Goal: Transaction & Acquisition: Download file/media

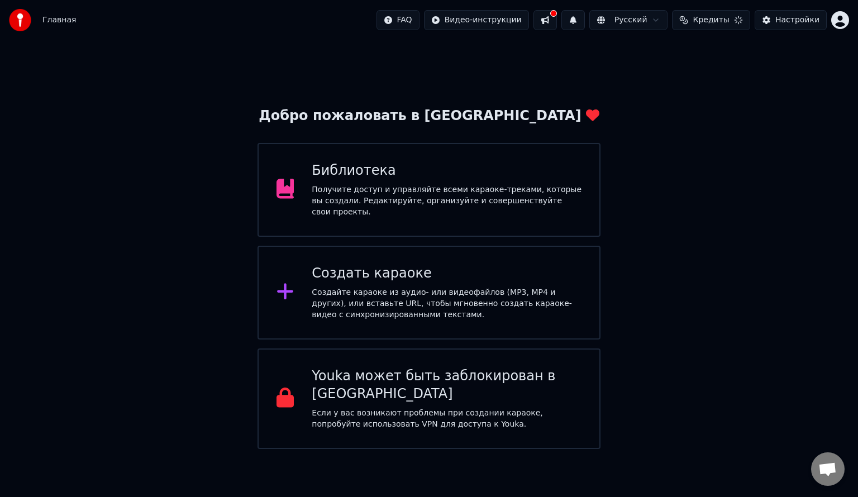
click at [378, 203] on div "Получите доступ и управляйте всеми караоке-треками, которые вы создали. Редакти…" at bounding box center [447, 201] width 270 height 34
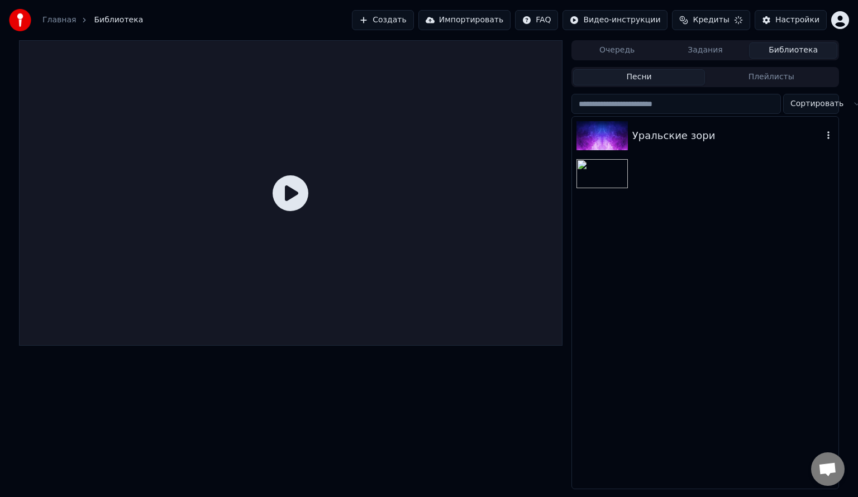
click at [646, 145] on div "Уральские зори" at bounding box center [705, 136] width 267 height 38
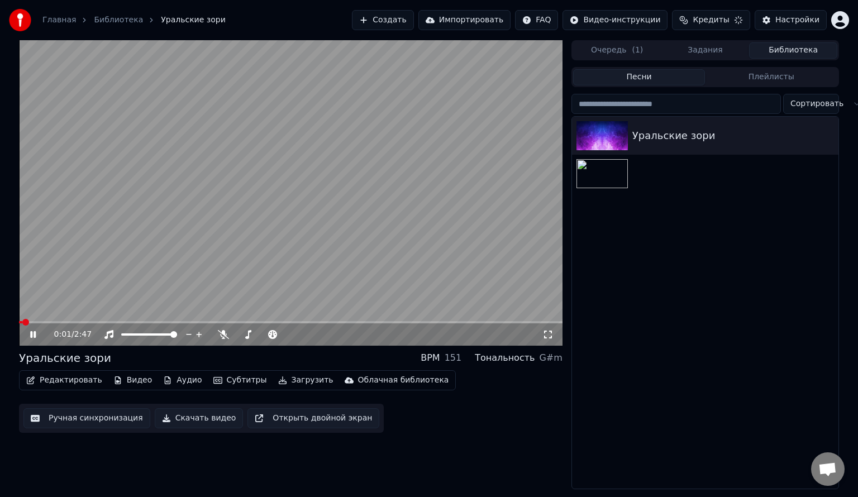
click at [32, 331] on icon at bounding box center [41, 334] width 26 height 9
click at [70, 379] on button "Редактировать" at bounding box center [64, 381] width 85 height 16
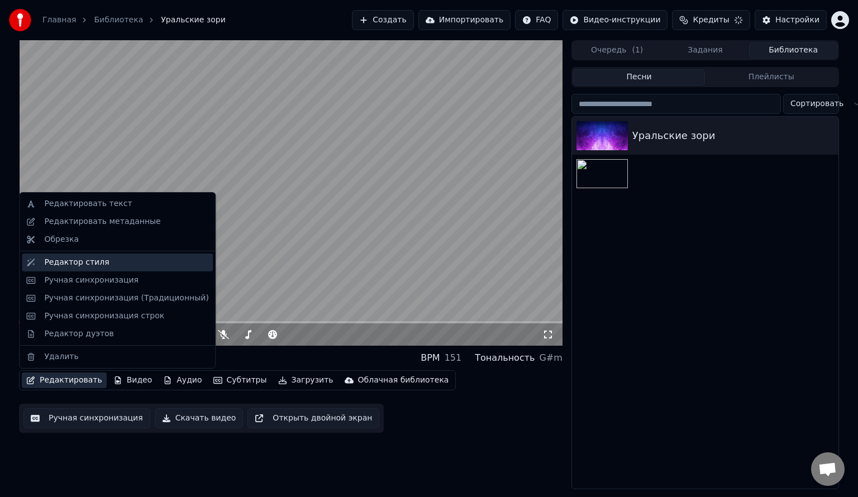
click at [77, 265] on div "Редактор стиля" at bounding box center [76, 262] width 65 height 11
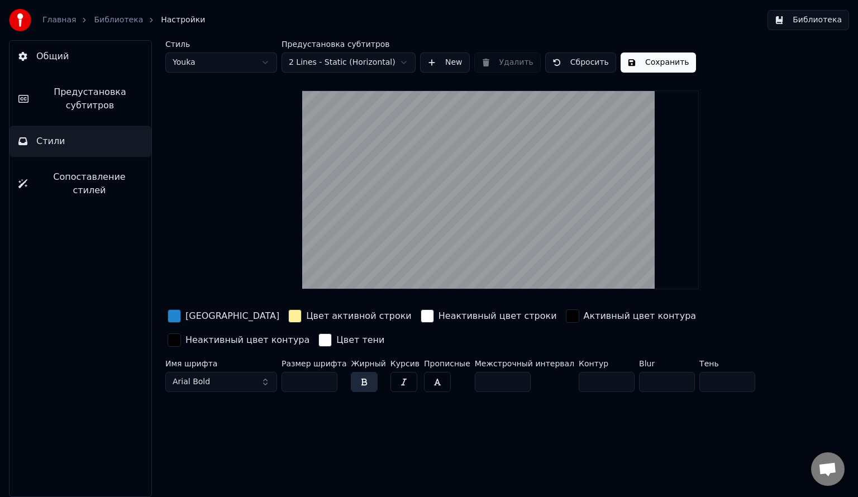
click at [480, 154] on video at bounding box center [500, 190] width 397 height 199
click at [72, 102] on span "Предустановка субтитров" at bounding box center [89, 99] width 105 height 27
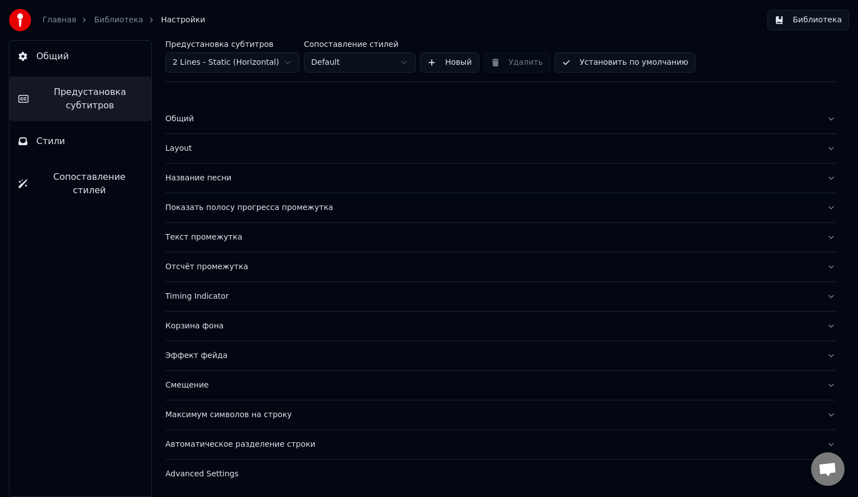
click at [52, 51] on span "Общий" at bounding box center [52, 56] width 32 height 13
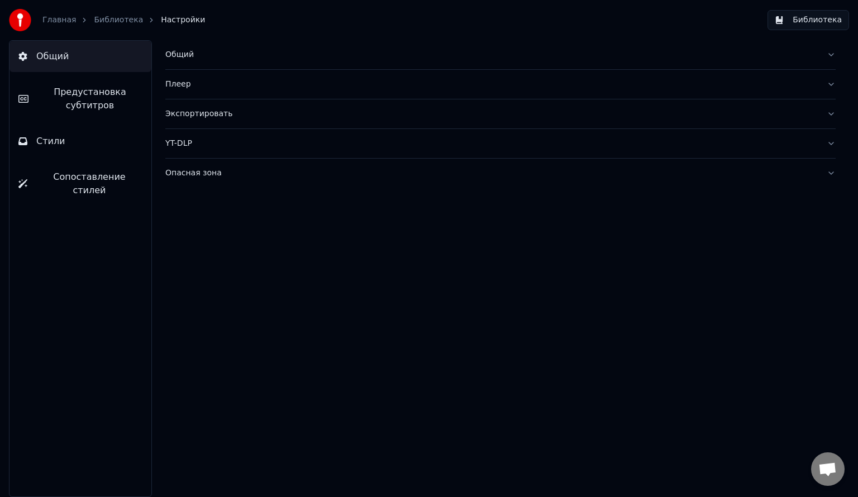
click at [65, 148] on button "Стили" at bounding box center [81, 141] width 142 height 31
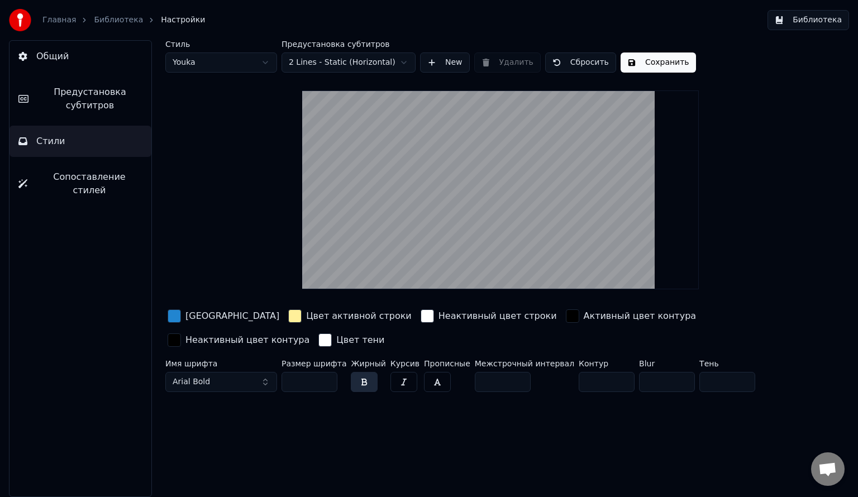
click at [105, 23] on link "Библиотека" at bounding box center [118, 20] width 49 height 11
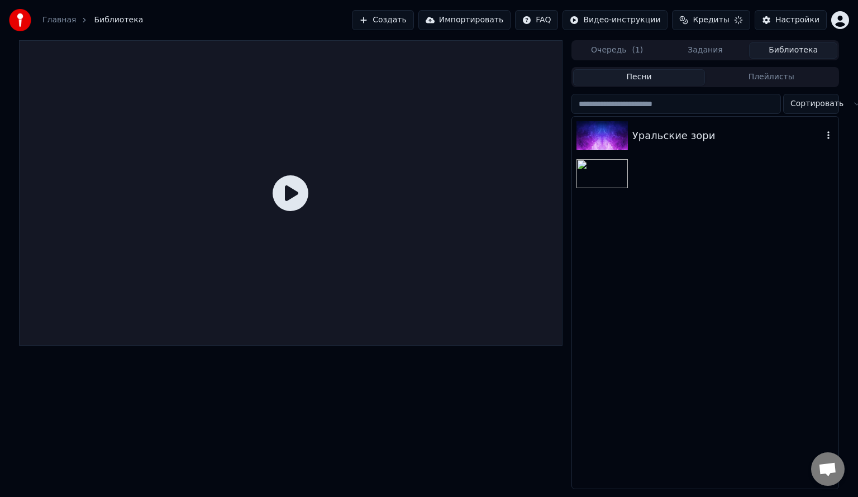
click at [633, 140] on div "Уральские зори" at bounding box center [728, 136] width 191 height 16
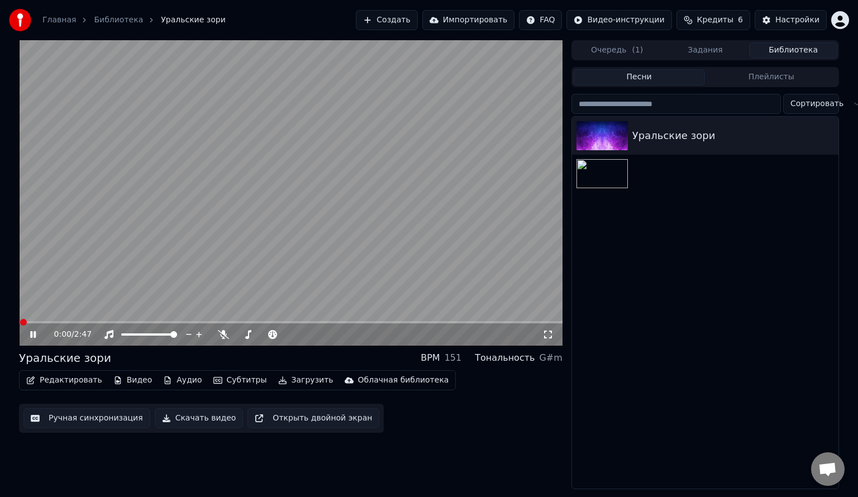
click at [35, 336] on icon at bounding box center [33, 334] width 6 height 7
click at [604, 140] on img at bounding box center [602, 135] width 51 height 29
click at [29, 334] on icon at bounding box center [41, 334] width 26 height 9
click at [30, 336] on icon at bounding box center [41, 334] width 26 height 9
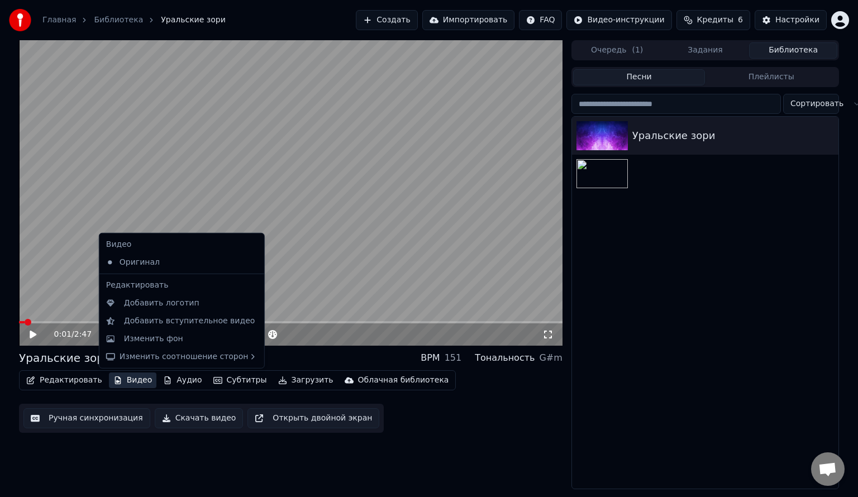
click at [130, 380] on button "Видео" at bounding box center [133, 381] width 48 height 16
click at [162, 336] on div "Изменить фон" at bounding box center [153, 339] width 59 height 11
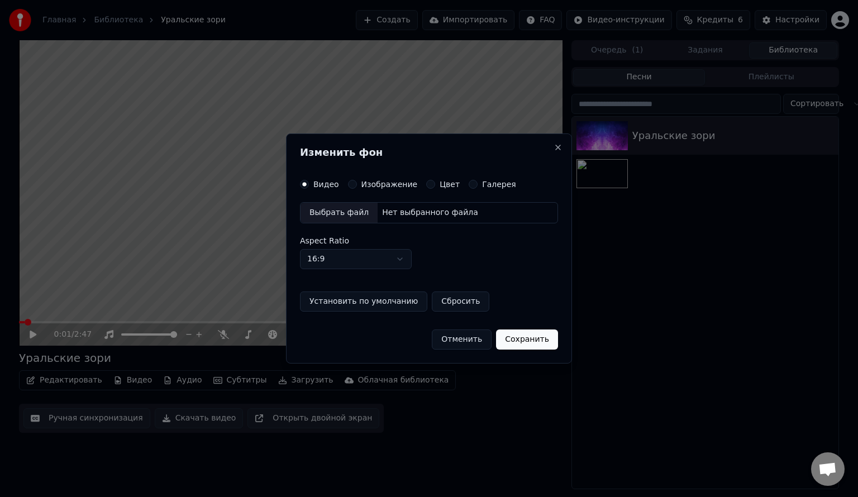
click at [340, 212] on div "Выбрать файл" at bounding box center [339, 213] width 77 height 20
click at [362, 183] on label "Изображение" at bounding box center [390, 185] width 56 height 8
click at [357, 183] on button "Изображение" at bounding box center [352, 184] width 9 height 9
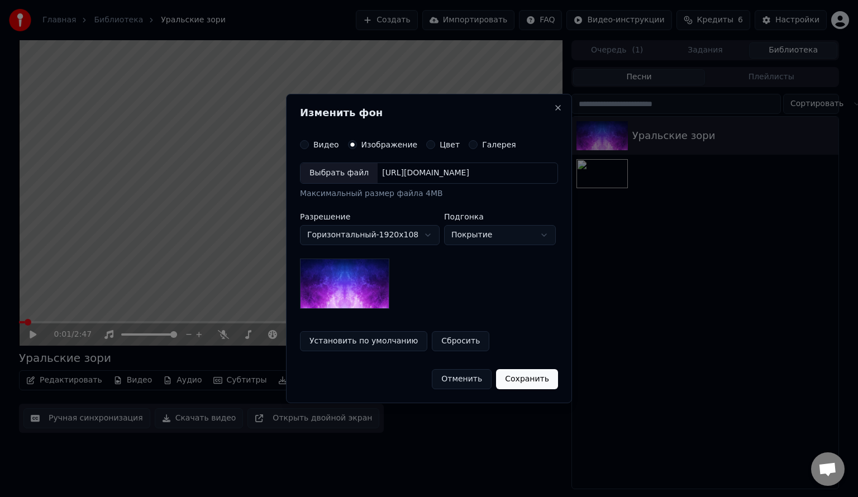
click at [334, 168] on div "Выбрать файл" at bounding box center [339, 173] width 77 height 20
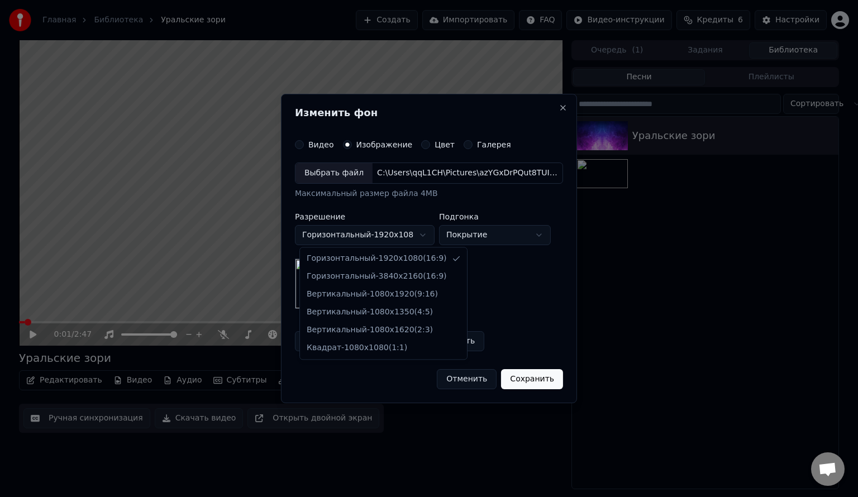
click at [404, 239] on body "**********" at bounding box center [429, 248] width 858 height 497
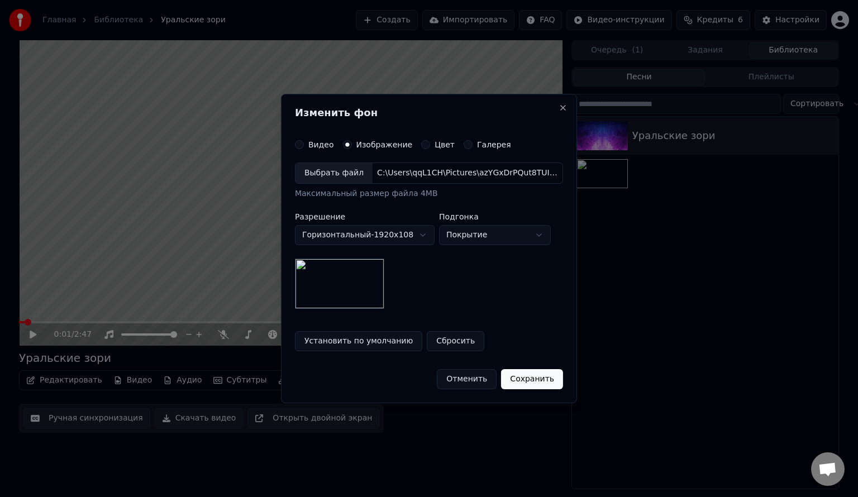
click at [465, 303] on body "**********" at bounding box center [429, 248] width 858 height 497
click at [529, 381] on button "Сохранить" at bounding box center [532, 379] width 62 height 20
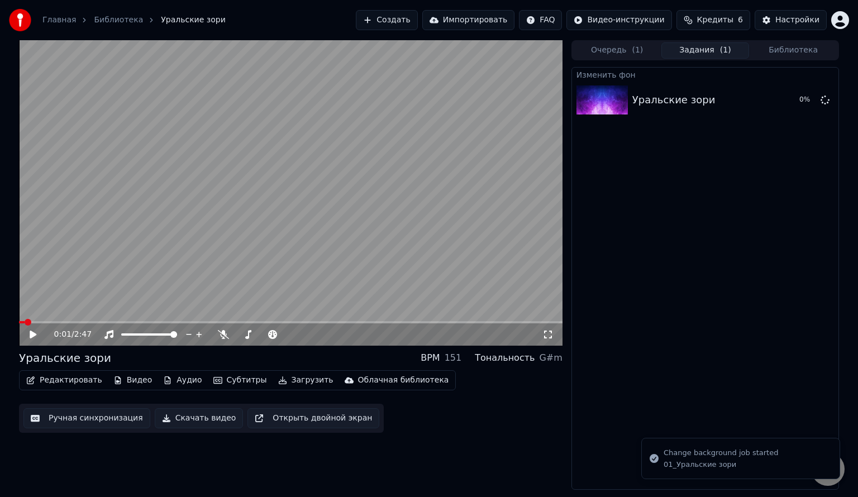
click at [31, 335] on icon at bounding box center [33, 335] width 7 height 8
click at [121, 334] on span at bounding box center [121, 335] width 0 height 2
click at [19, 321] on span at bounding box center [22, 322] width 7 height 7
click at [45, 321] on span at bounding box center [291, 322] width 544 height 2
click at [81, 321] on video at bounding box center [291, 193] width 544 height 306
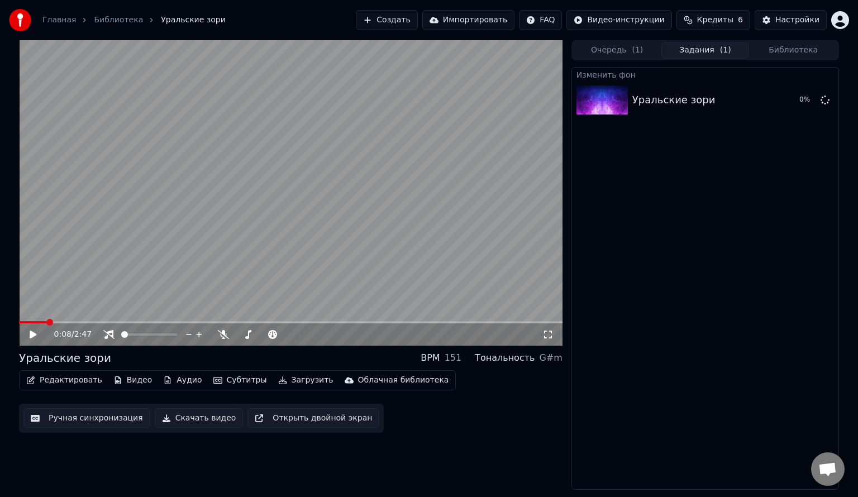
click at [74, 323] on span at bounding box center [291, 322] width 544 height 2
click at [809, 104] on icon at bounding box center [812, 100] width 9 height 9
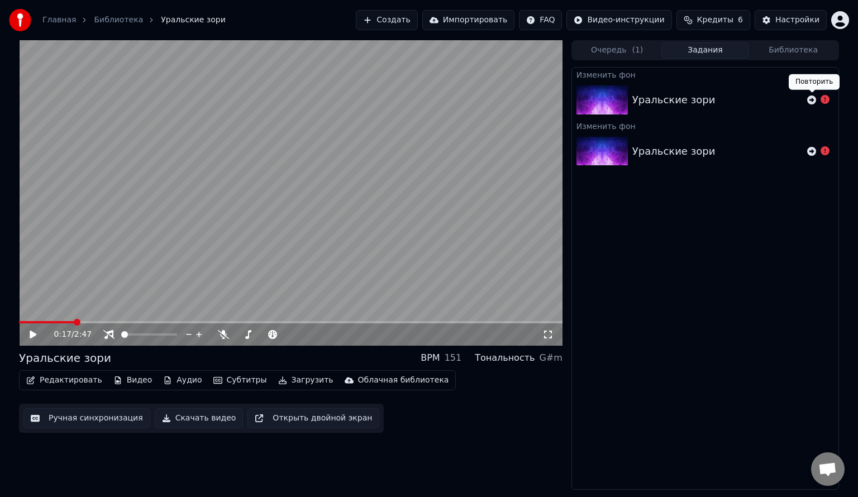
click at [808, 101] on icon at bounding box center [812, 100] width 9 height 9
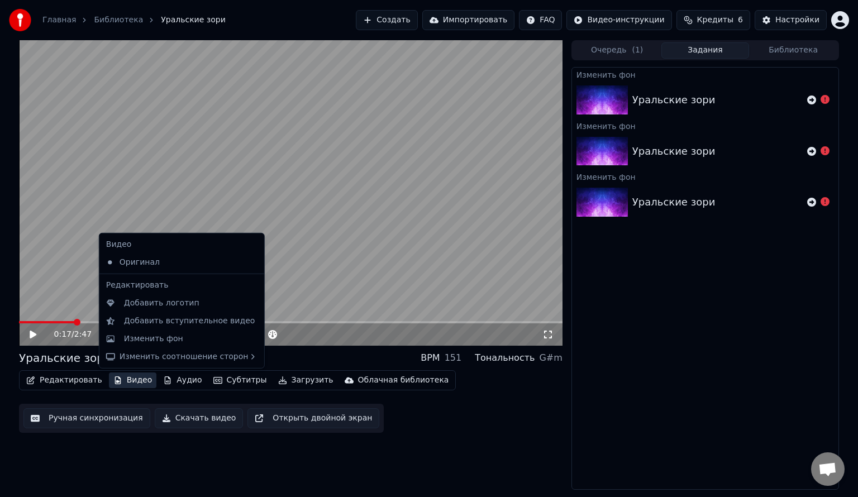
click at [132, 378] on button "Видео" at bounding box center [133, 381] width 48 height 16
click at [153, 344] on div "Изменить фон" at bounding box center [153, 339] width 59 height 11
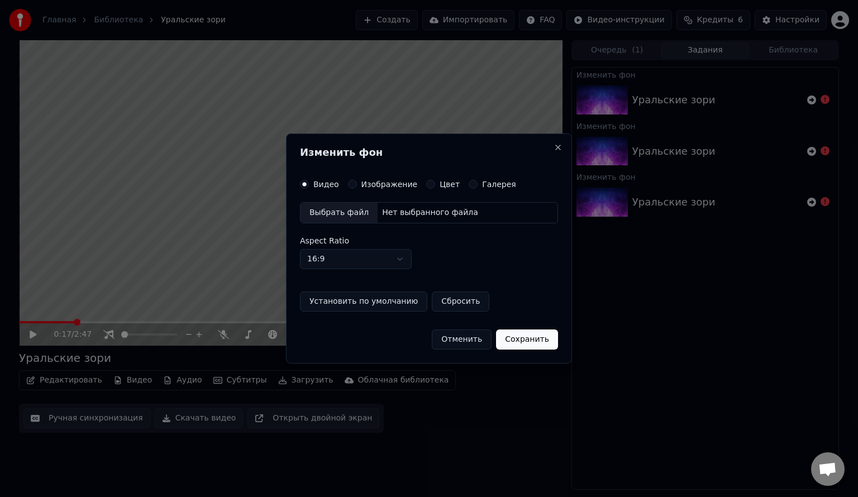
click at [354, 185] on div "Изображение" at bounding box center [383, 184] width 70 height 9
click at [357, 186] on div "Изображение" at bounding box center [383, 184] width 70 height 9
click at [352, 186] on button "Изображение" at bounding box center [352, 184] width 9 height 9
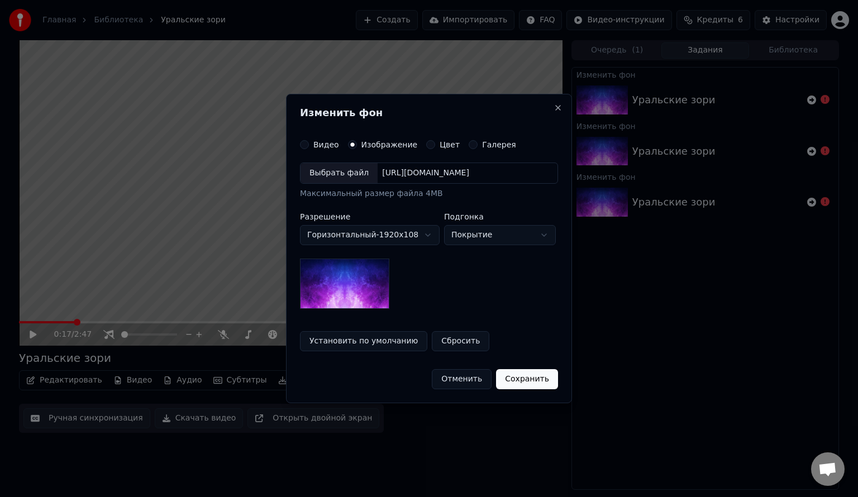
click at [339, 181] on div "Выбрать файл" at bounding box center [339, 173] width 77 height 20
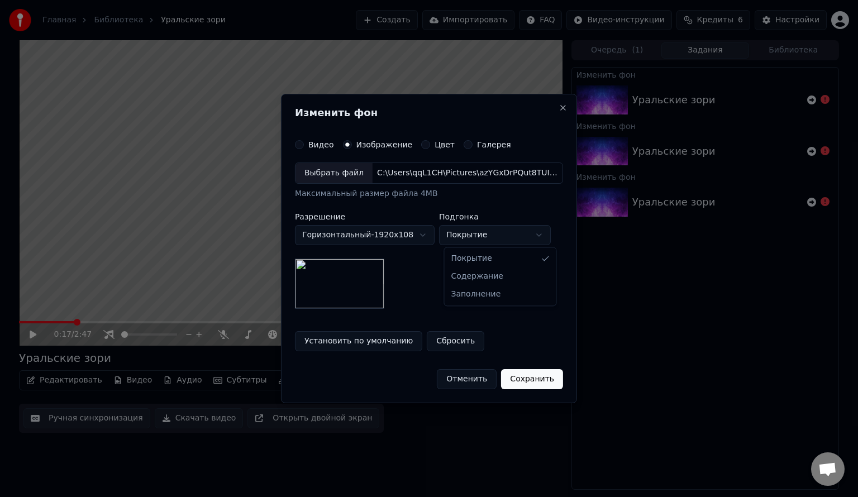
click at [480, 235] on body "Главная Библиотека Уральские зори Создать Импортировать FAQ Видео-инструкции Кр…" at bounding box center [429, 248] width 858 height 497
select select "*******"
click at [540, 382] on button "Сохранить" at bounding box center [532, 379] width 62 height 20
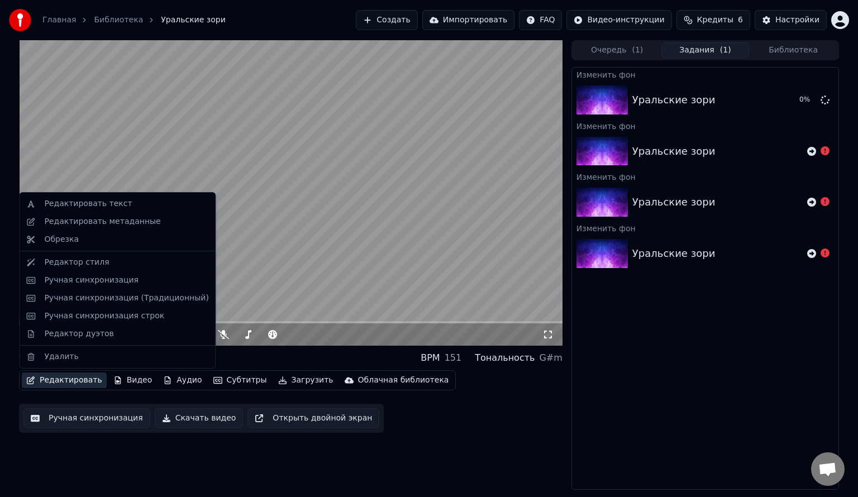
click at [74, 385] on button "Редактировать" at bounding box center [64, 381] width 85 height 16
click at [82, 264] on div "Редактор стиля" at bounding box center [76, 262] width 65 height 11
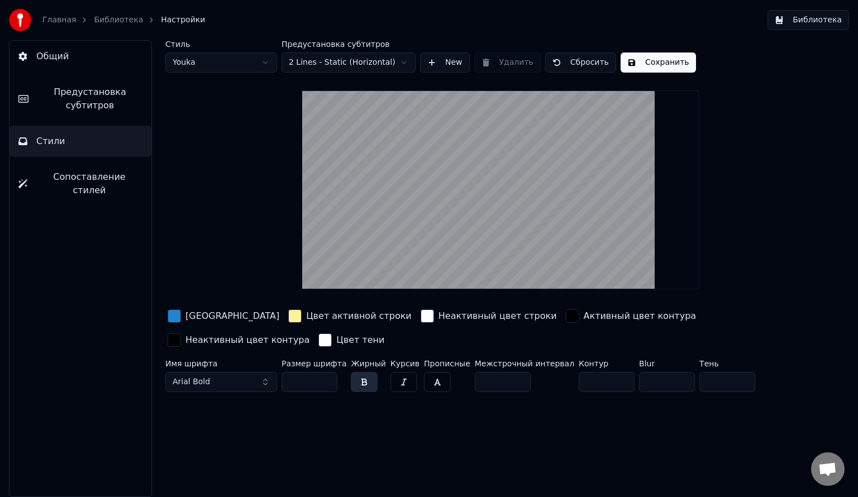
click at [421, 317] on div "button" at bounding box center [427, 316] width 13 height 13
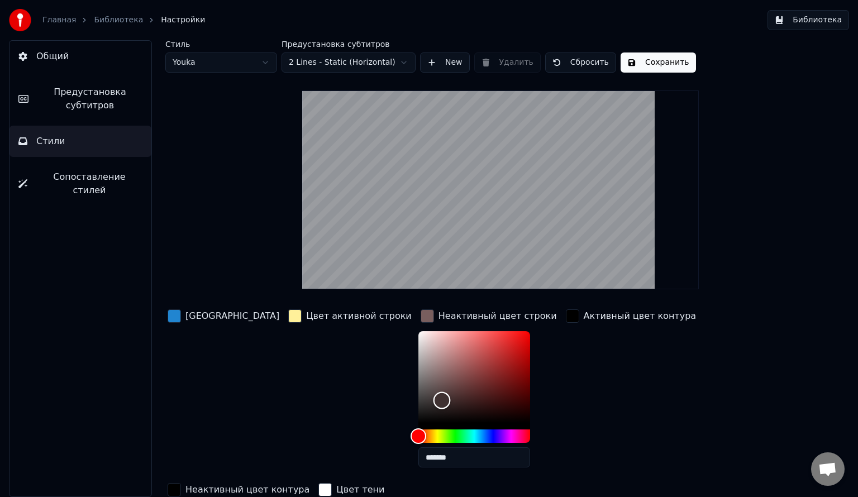
type input "*******"
drag, startPoint x: 389, startPoint y: 395, endPoint x: 345, endPoint y: 443, distance: 64.5
click at [345, 443] on div "Цвет заливки Цвет активной строки Неактивный цвет строки ******* Активный цвет …" at bounding box center [465, 403] width 601 height 193
click at [566, 320] on div "button" at bounding box center [572, 316] width 13 height 13
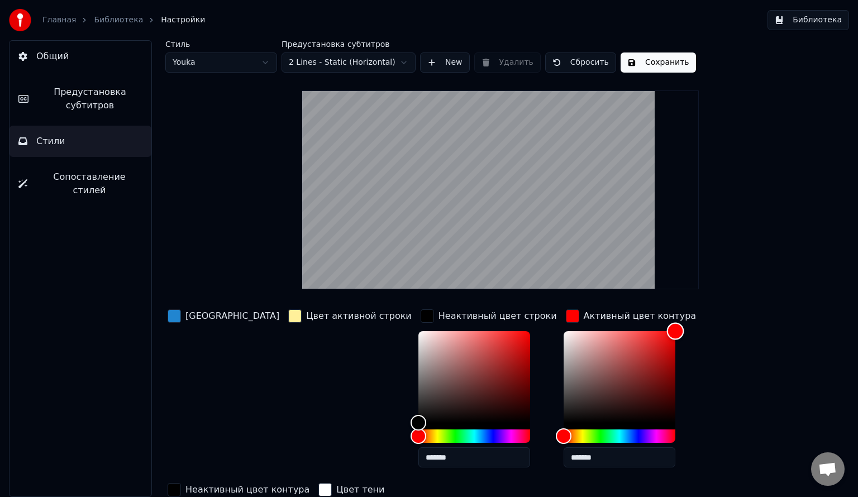
drag, startPoint x: 559, startPoint y: 366, endPoint x: 630, endPoint y: 319, distance: 85.1
click at [630, 319] on div "Цвет заливки Цвет активной строки Неактивный цвет строки ******* Активный цвет …" at bounding box center [465, 403] width 601 height 193
click at [312, 481] on div "Неактивный цвет контура" at bounding box center [238, 491] width 146 height 20
drag, startPoint x: 568, startPoint y: 351, endPoint x: 436, endPoint y: 329, distance: 133.8
click at [436, 329] on div "Цвет заливки Цвет активной строки Неактивный цвет строки ******* Активный цвет …" at bounding box center [465, 403] width 601 height 193
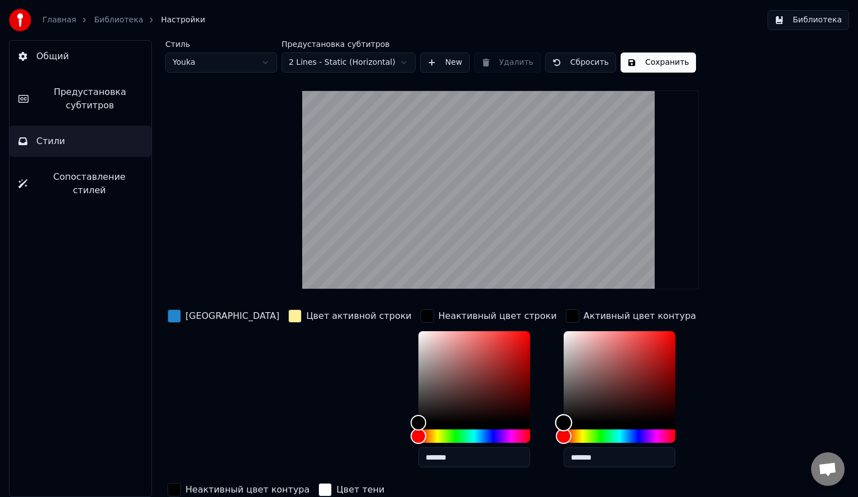
type input "*******"
drag, startPoint x: 510, startPoint y: 340, endPoint x: 471, endPoint y: 452, distance: 118.4
click at [471, 452] on div "Цвет заливки Цвет активной строки Неактивный цвет строки ******* Активный цвет …" at bounding box center [465, 403] width 601 height 193
drag, startPoint x: 385, startPoint y: 361, endPoint x: 333, endPoint y: 314, distance: 70.4
click at [333, 314] on div "Цвет заливки Цвет активной строки Неактивный цвет строки ******* Активный цвет …" at bounding box center [465, 403] width 601 height 193
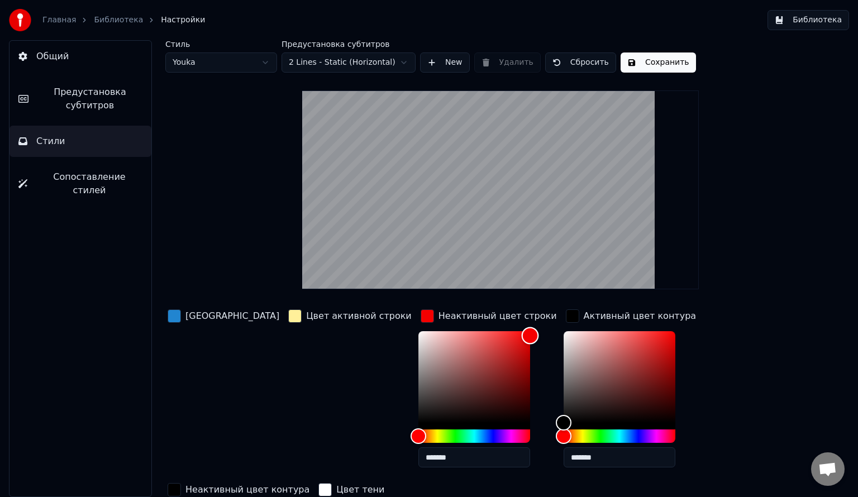
drag, startPoint x: 392, startPoint y: 340, endPoint x: 500, endPoint y: 335, distance: 108.0
click at [500, 335] on div "Цвет заливки Цвет активной строки Неактивный цвет строки ******* Активный цвет …" at bounding box center [465, 403] width 601 height 193
drag, startPoint x: 465, startPoint y: 343, endPoint x: 410, endPoint y: 405, distance: 82.7
click at [419, 405] on div "Color" at bounding box center [475, 377] width 112 height 92
drag, startPoint x: 410, startPoint y: 405, endPoint x: 411, endPoint y: 386, distance: 19.0
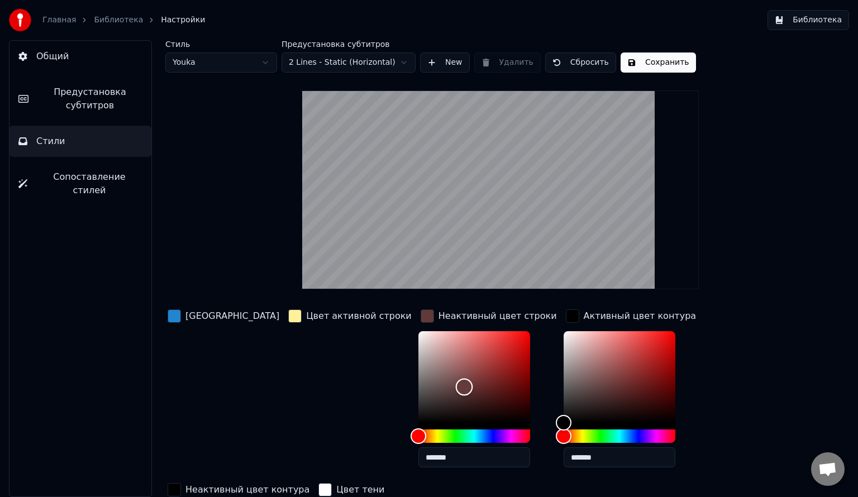
click at [456, 386] on div "Color" at bounding box center [464, 386] width 17 height 17
drag, startPoint x: 411, startPoint y: 385, endPoint x: 423, endPoint y: 401, distance: 19.2
click at [470, 401] on div "Color" at bounding box center [478, 403] width 17 height 17
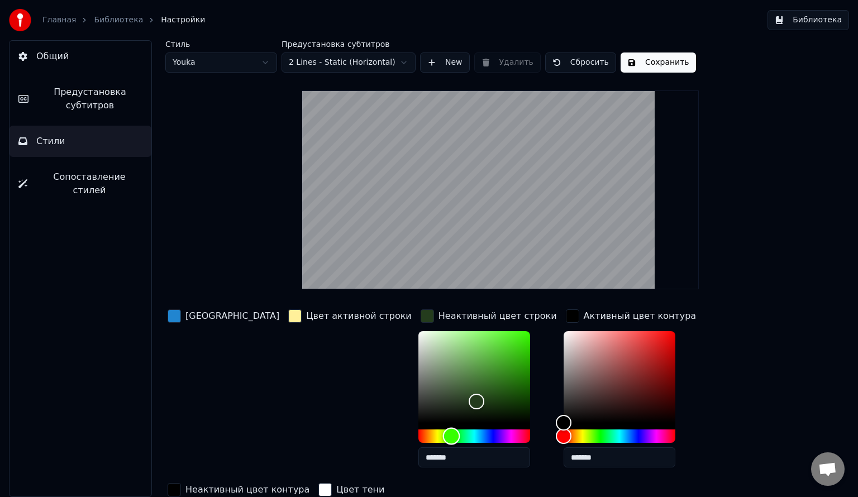
click at [419, 436] on div "Hue" at bounding box center [475, 436] width 112 height 13
type input "*******"
drag, startPoint x: 422, startPoint y: 401, endPoint x: 453, endPoint y: 385, distance: 35.2
click at [499, 385] on div "Color" at bounding box center [507, 385] width 17 height 17
click at [657, 62] on button "Сохранить" at bounding box center [658, 63] width 75 height 20
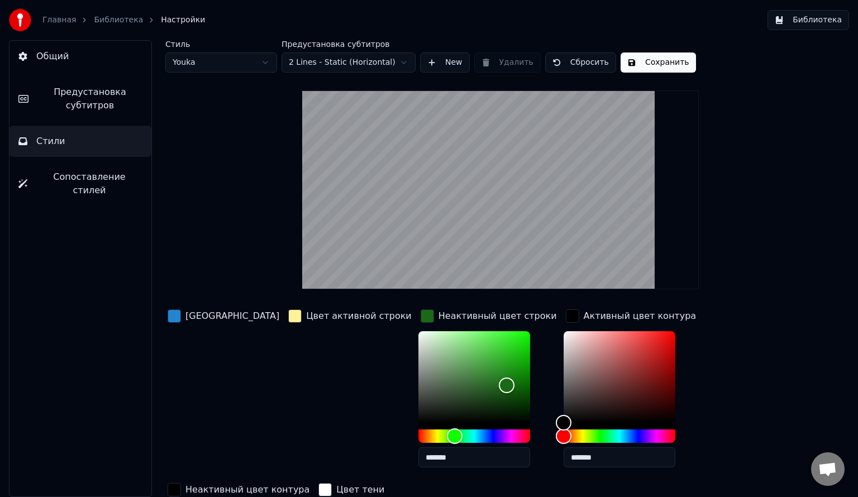
click at [105, 18] on link "Библиотека" at bounding box center [118, 20] width 49 height 11
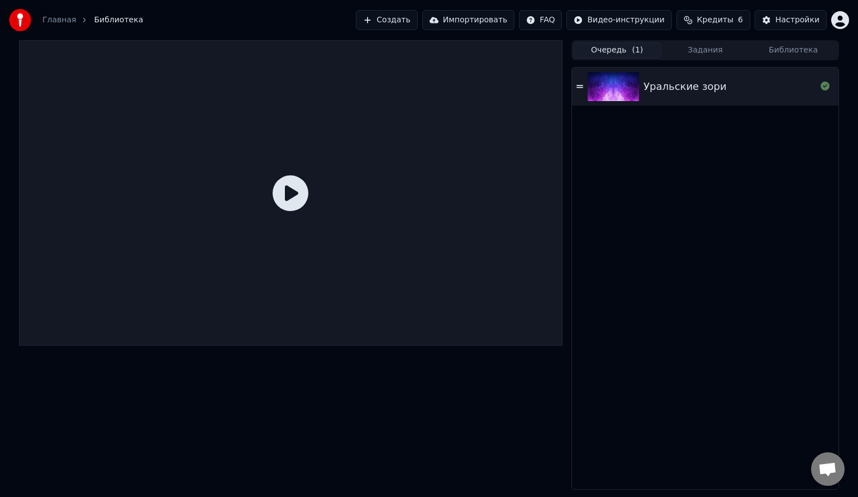
click at [605, 49] on button "Очередь ( 1 )" at bounding box center [617, 50] width 88 height 16
click at [682, 99] on div "Уральские зори" at bounding box center [705, 87] width 267 height 38
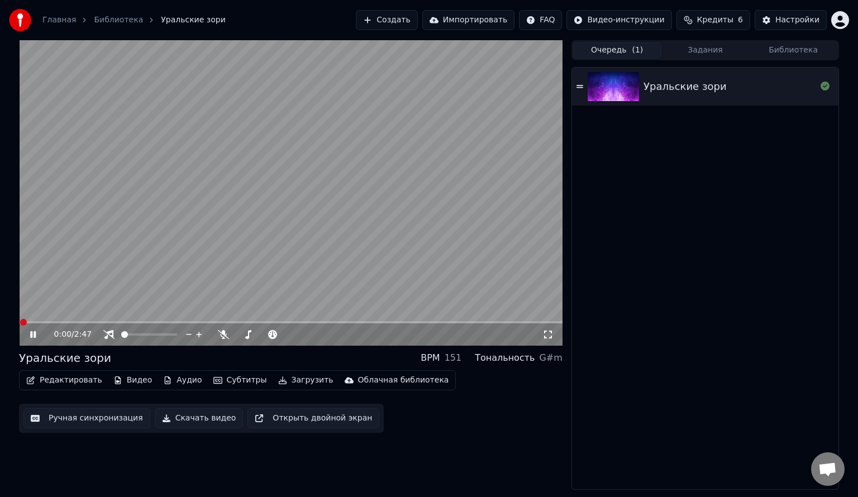
click at [37, 320] on video at bounding box center [291, 193] width 544 height 306
click at [36, 322] on span at bounding box center [291, 322] width 544 height 2
click at [58, 319] on video at bounding box center [291, 193] width 544 height 306
click at [33, 338] on icon at bounding box center [41, 334] width 26 height 9
click at [177, 331] on span at bounding box center [173, 334] width 7 height 7
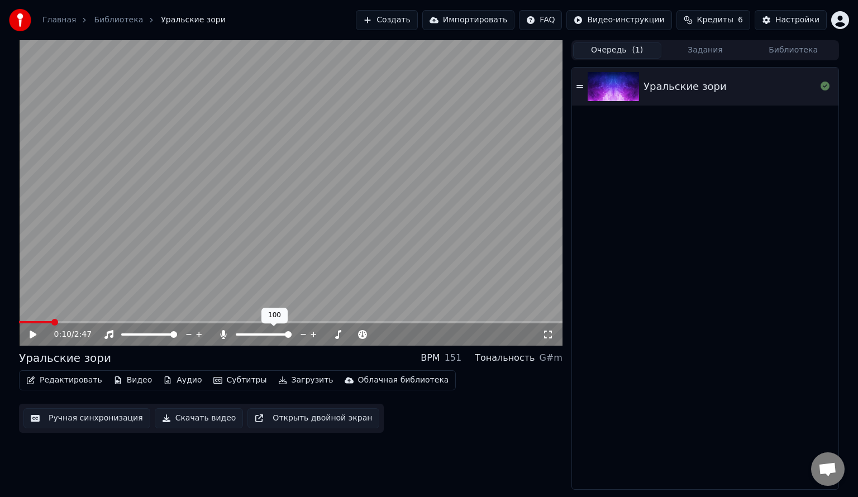
click at [292, 333] on span at bounding box center [288, 334] width 7 height 7
click at [291, 382] on button "Загрузить" at bounding box center [306, 381] width 64 height 16
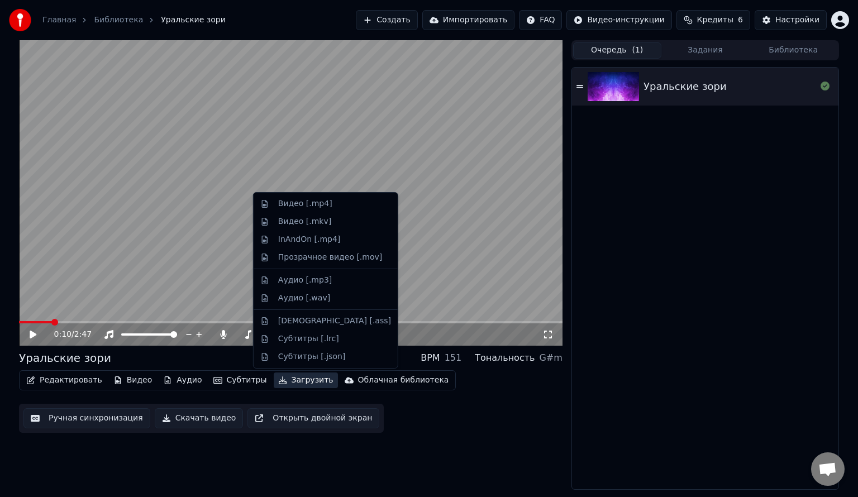
click at [286, 387] on button "Загрузить" at bounding box center [306, 381] width 64 height 16
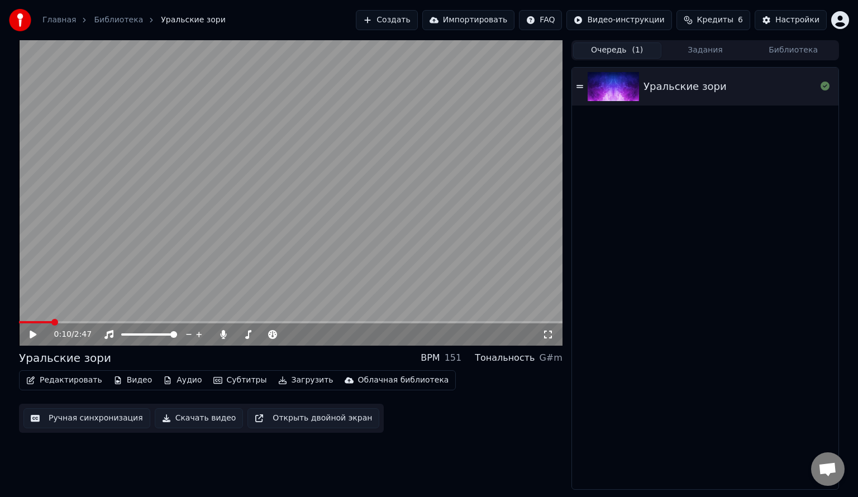
click at [197, 420] on button "Скачать видео" at bounding box center [199, 419] width 89 height 20
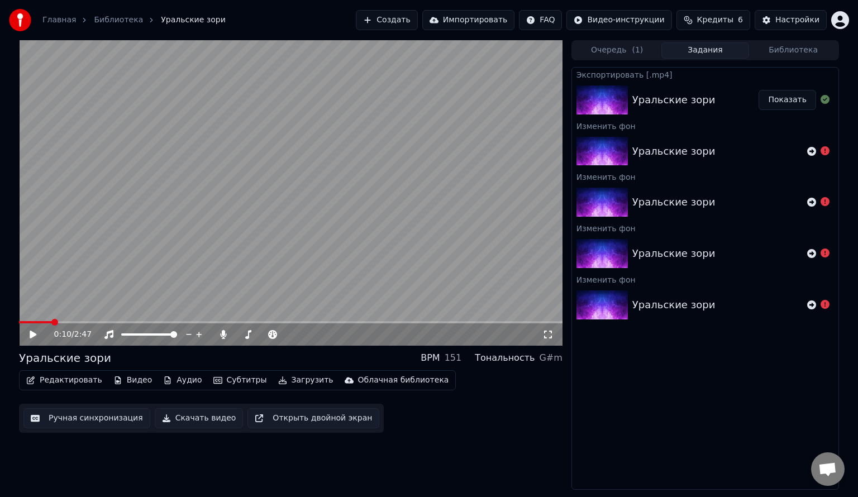
click at [771, 97] on button "Показать" at bounding box center [788, 100] width 58 height 20
click at [135, 380] on button "Видео" at bounding box center [133, 381] width 48 height 16
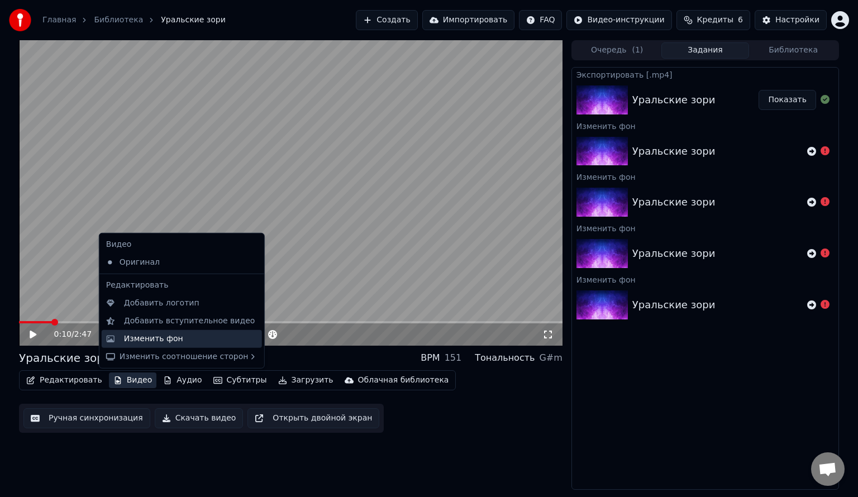
click at [152, 338] on div "Изменить фон" at bounding box center [153, 339] width 59 height 11
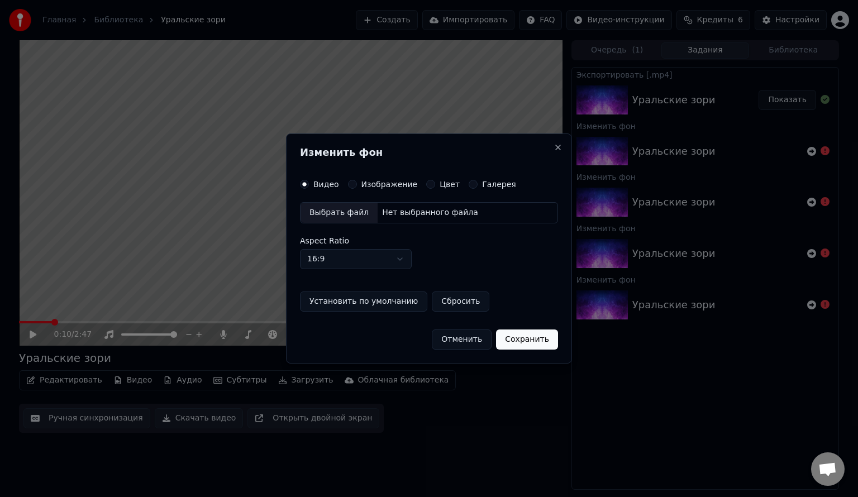
click at [426, 186] on button "Цвет" at bounding box center [430, 184] width 9 height 9
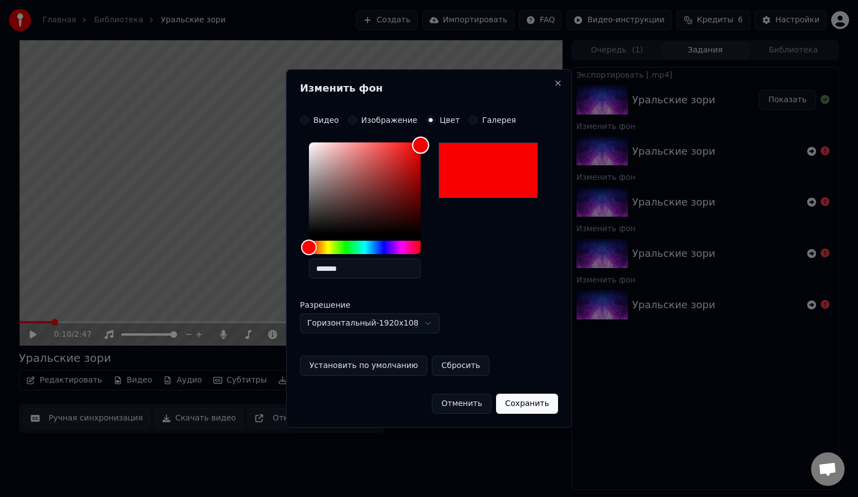
type input "*******"
drag, startPoint x: 359, startPoint y: 205, endPoint x: 448, endPoint y: 140, distance: 110.8
click at [448, 140] on div "*******" at bounding box center [429, 213] width 258 height 150
click at [525, 407] on button "Сохранить" at bounding box center [527, 404] width 62 height 20
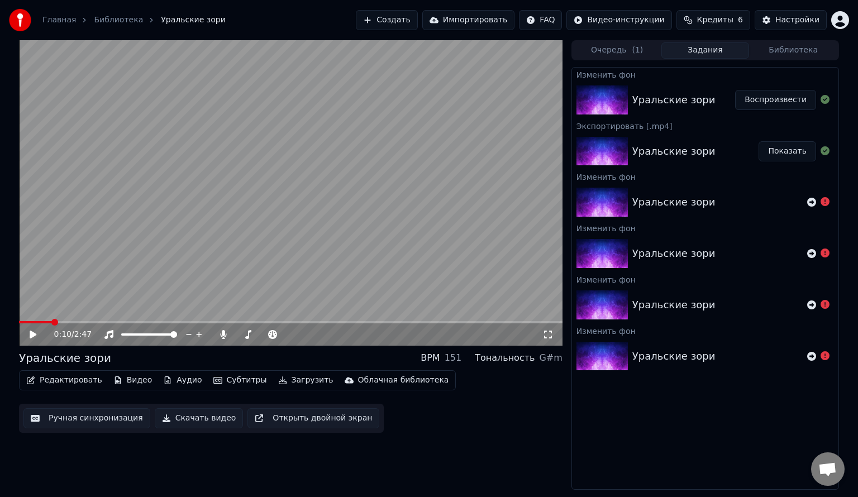
click at [770, 98] on button "Воспроизвести" at bounding box center [775, 100] width 81 height 20
click at [53, 322] on span at bounding box center [291, 322] width 544 height 2
click at [27, 324] on span at bounding box center [25, 322] width 13 height 2
click at [35, 322] on div "0:02 / 2:47" at bounding box center [291, 333] width 544 height 25
click at [45, 321] on span at bounding box center [291, 322] width 544 height 2
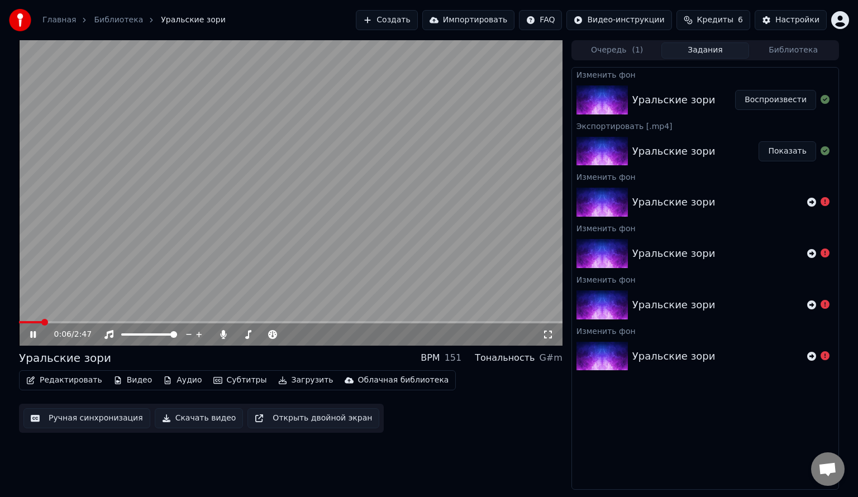
click at [32, 337] on icon at bounding box center [33, 334] width 6 height 7
click at [32, 337] on icon at bounding box center [33, 335] width 7 height 8
click at [32, 337] on icon at bounding box center [33, 334] width 6 height 7
click at [194, 423] on button "Скачать видео" at bounding box center [199, 419] width 89 height 20
